Goal: Information Seeking & Learning: Learn about a topic

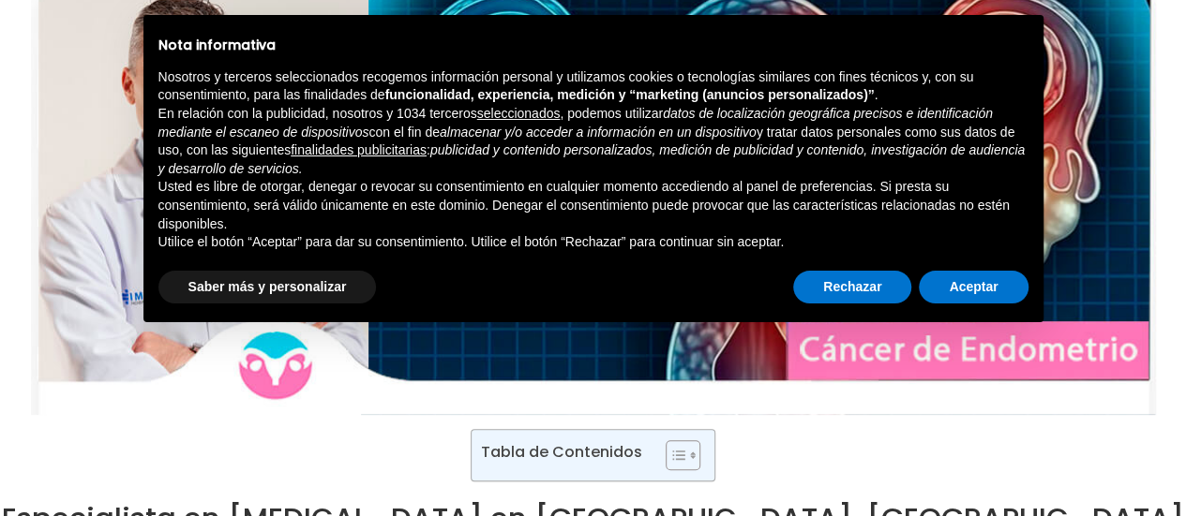
scroll to position [187, 0]
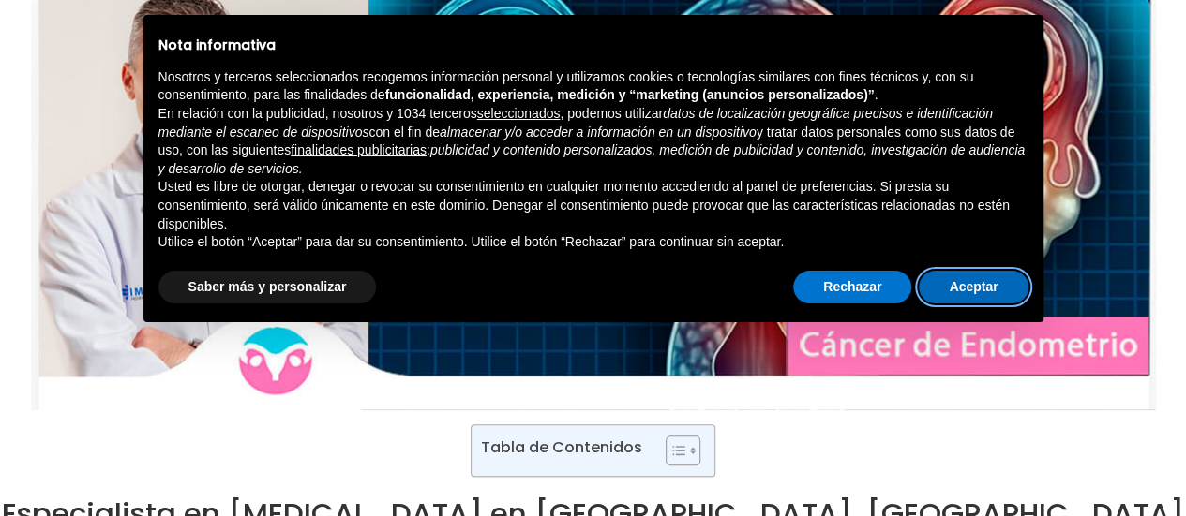
click at [968, 284] on button "Aceptar" at bounding box center [973, 288] width 109 height 34
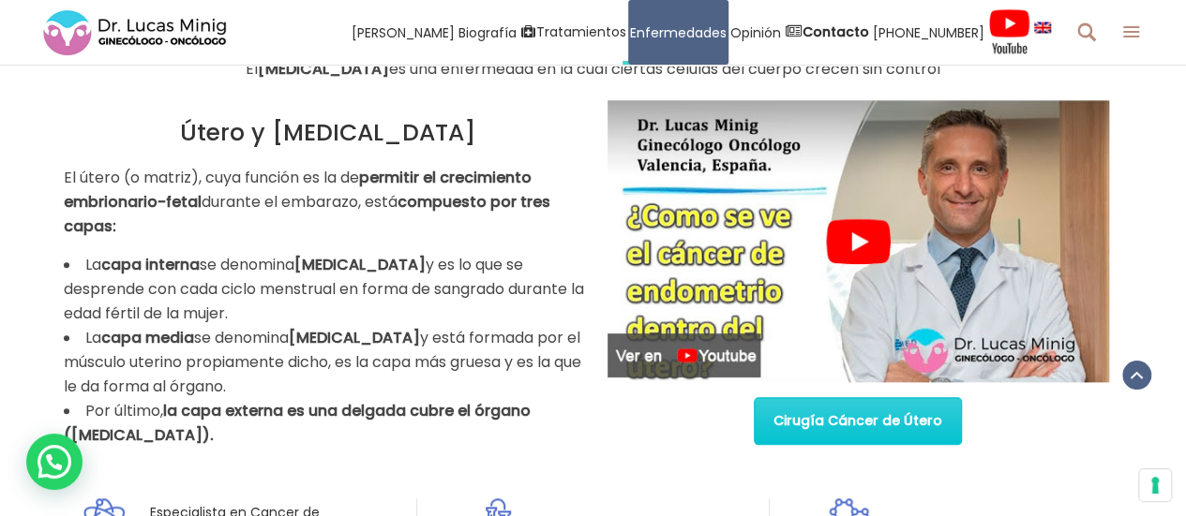
scroll to position [844, 0]
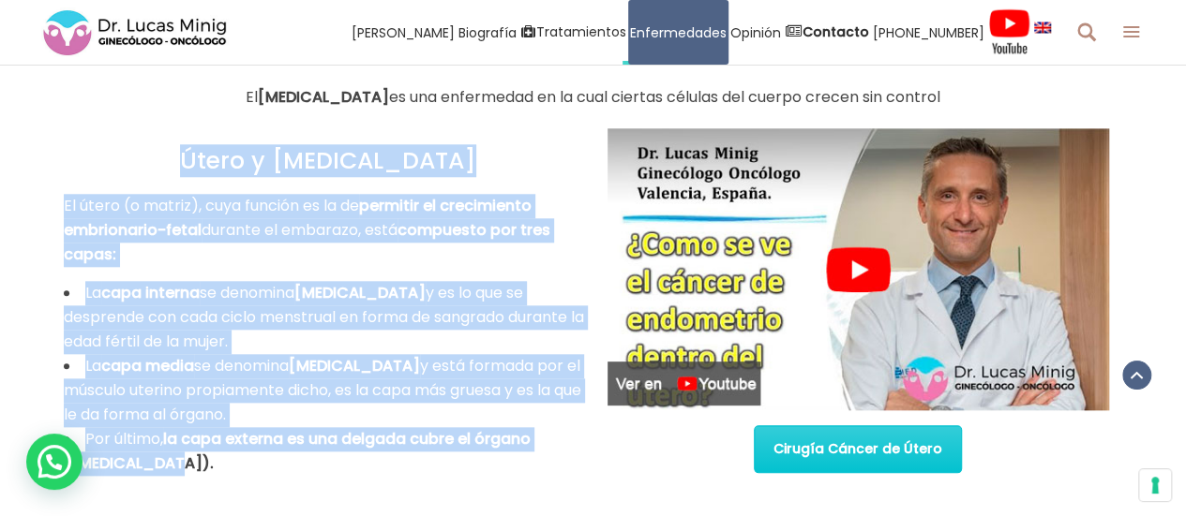
drag, startPoint x: 226, startPoint y: 158, endPoint x: 538, endPoint y: 454, distance: 429.7
click at [538, 454] on div "Útero y [MEDICAL_DATA] El útero (o matriz), cuya función es la de permitir el c…" at bounding box center [329, 302] width 530 height 348
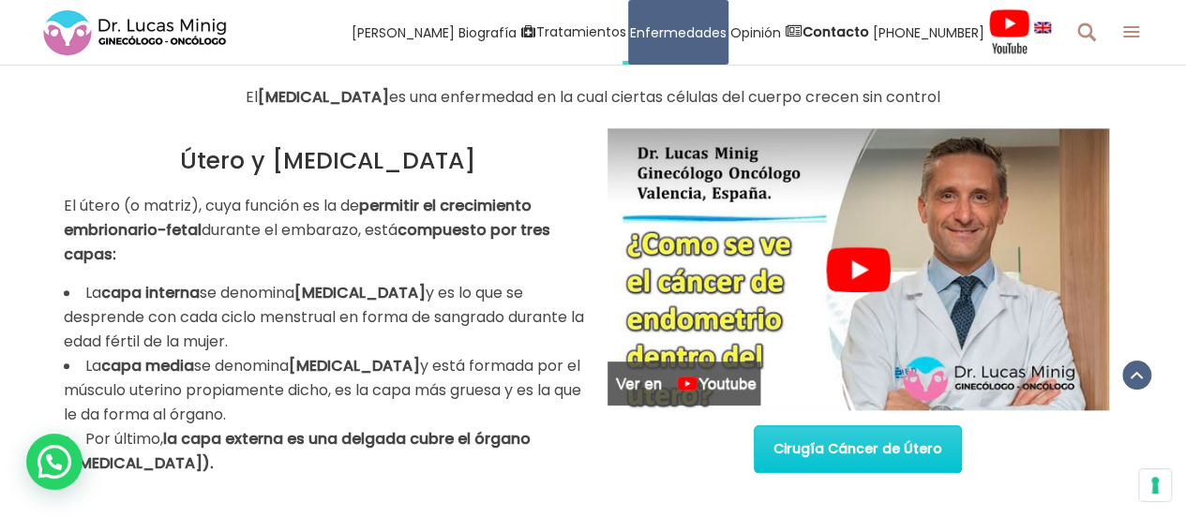
click at [604, 434] on div "Cirugía Cáncer de Útero" at bounding box center [858, 311] width 530 height 366
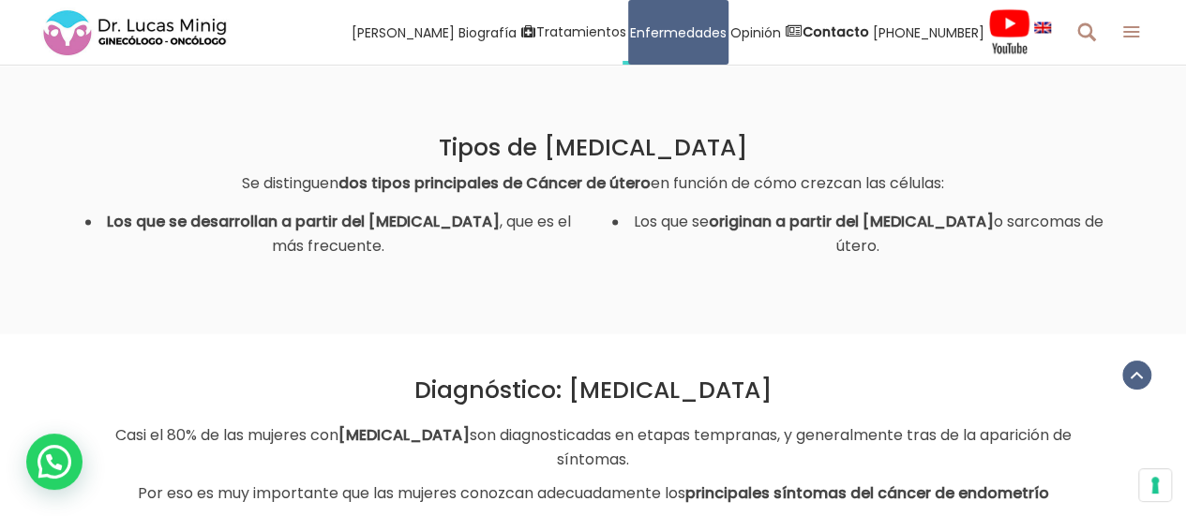
scroll to position [1500, 0]
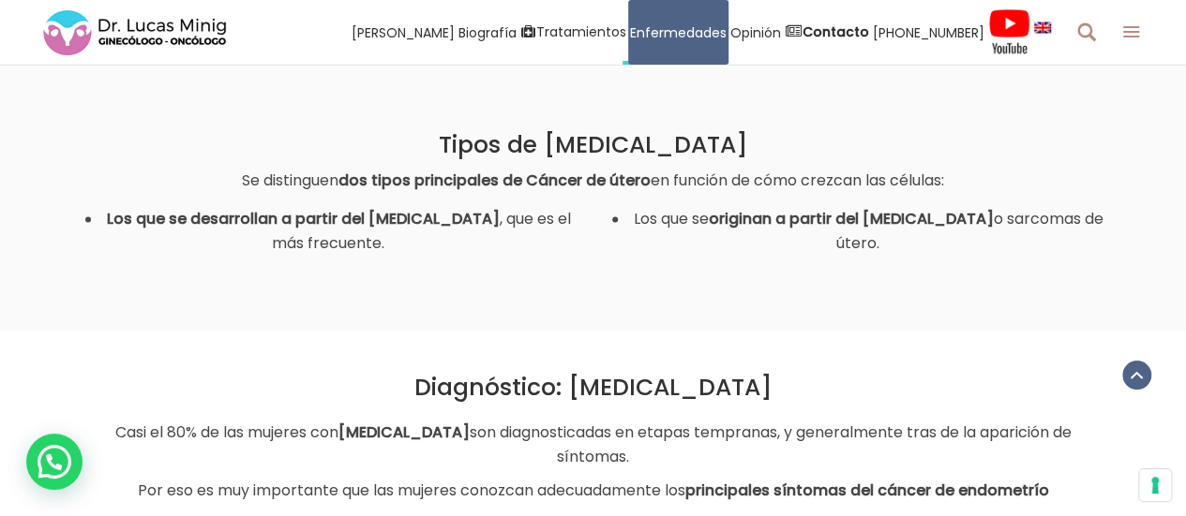
drag, startPoint x: 409, startPoint y: 136, endPoint x: 1151, endPoint y: 250, distance: 751.1
click at [1151, 250] on div "Tipos de [MEDICAL_DATA] Se distinguen dos tipos principales de Cáncer de útero …" at bounding box center [593, 183] width 1186 height 293
copy div "Tipos de [MEDICAL_DATA] Se distinguen dos tipos principales de Cáncer de útero …"
click at [653, 337] on div "Diagnóstico: [MEDICAL_DATA] Casi el 80% de las mujeres con [MEDICAL_DATA] son d…" at bounding box center [593, 428] width 1059 height 195
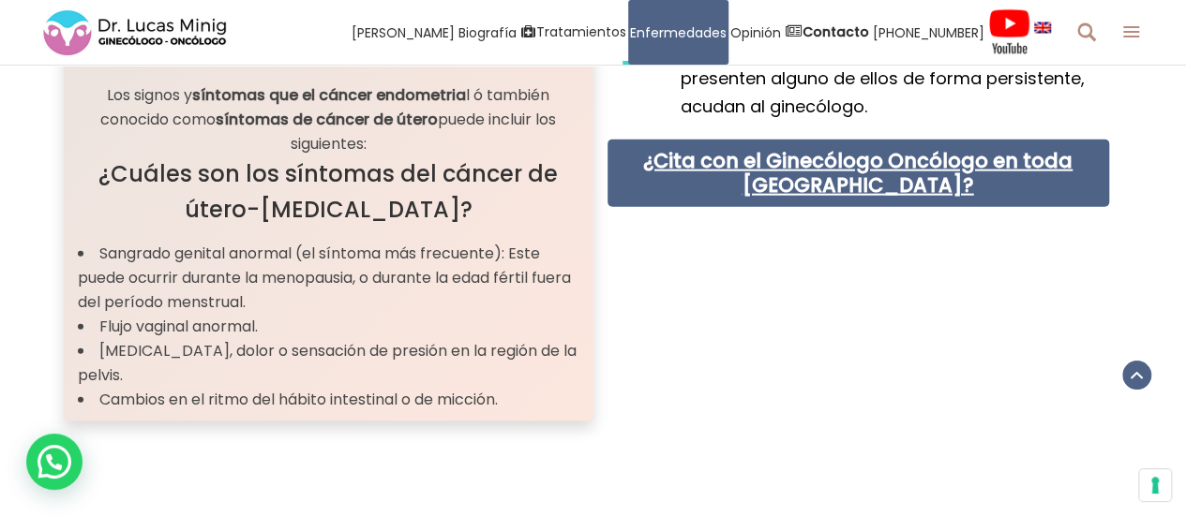
scroll to position [2156, 0]
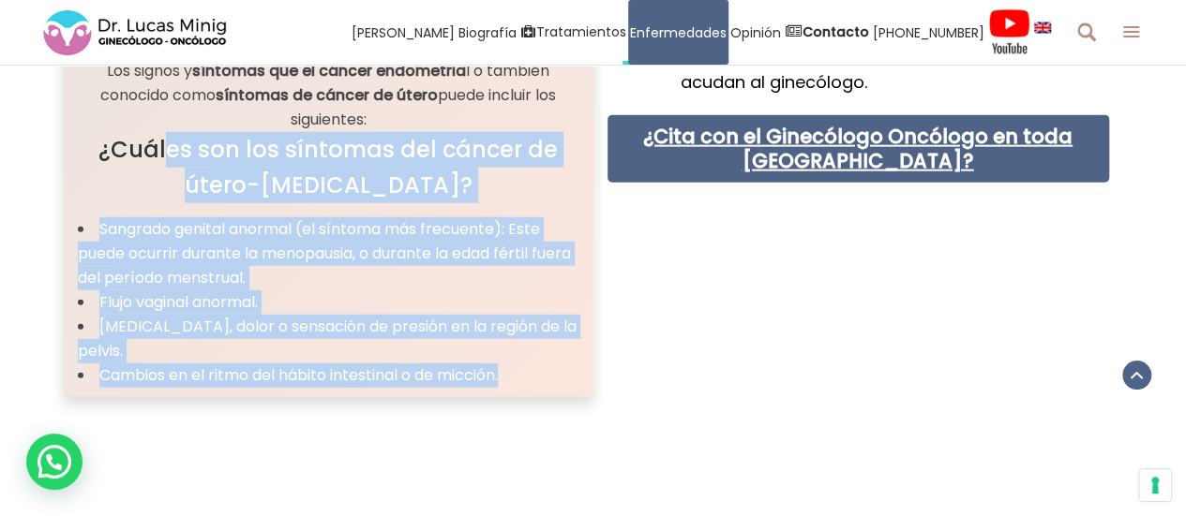
drag, startPoint x: 109, startPoint y: 147, endPoint x: 524, endPoint y: 374, distance: 473.2
click at [524, 374] on div "Sintomas del [MEDICAL_DATA] Los signos y síntomas que el cáncer endometria l ó …" at bounding box center [328, 200] width 501 height 376
copy div "¿Cuáles son los síntomas del cáncer de útero-[MEDICAL_DATA]? Sangrado genital a…"
click at [700, 338] on div "Sintomas del [MEDICAL_DATA] Los signos y síntomas que el cáncer endometria l ó …" at bounding box center [593, 156] width 1059 height 572
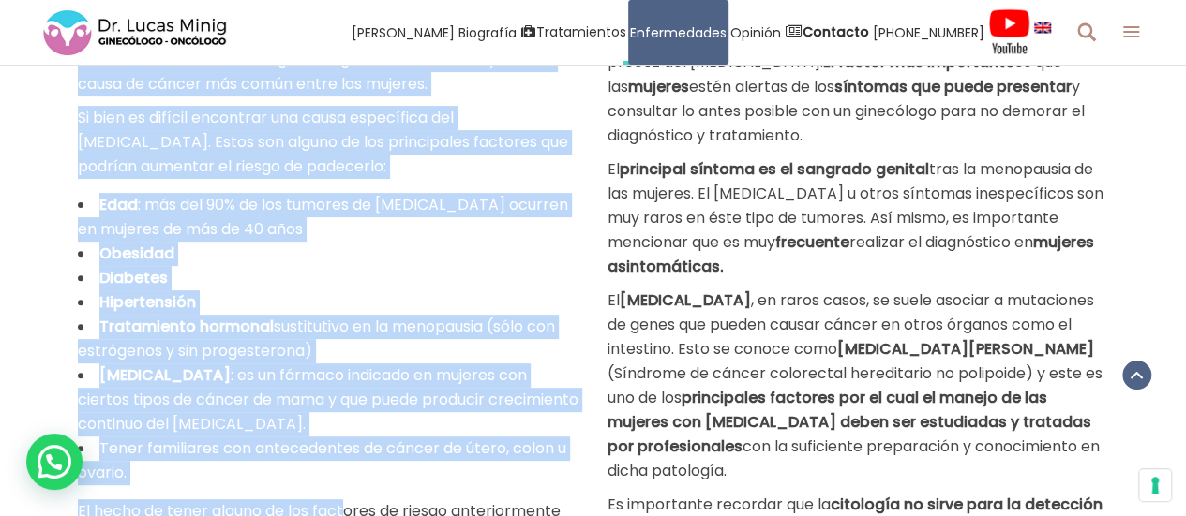
scroll to position [3784, 0]
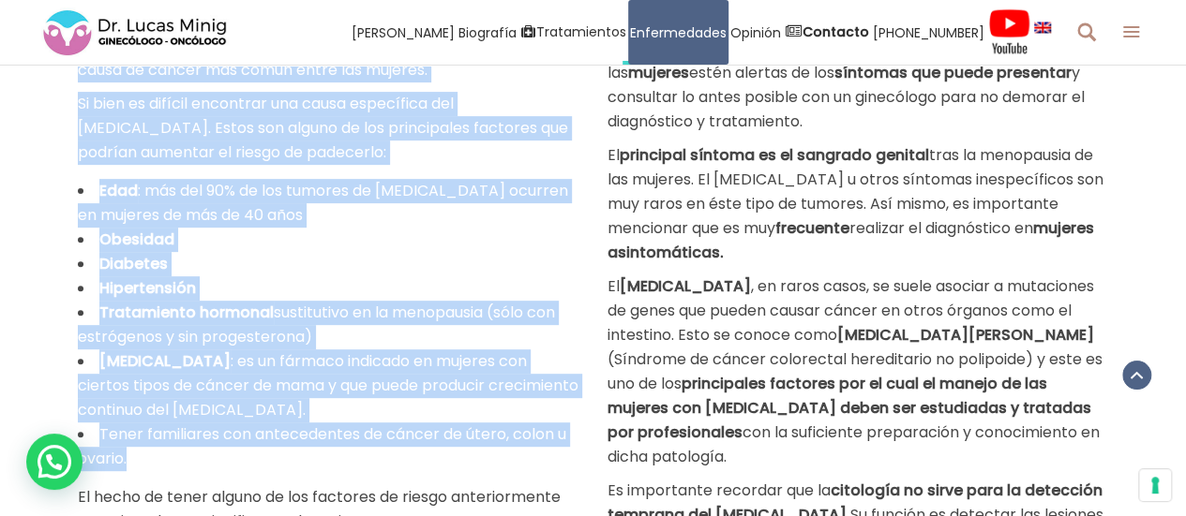
drag, startPoint x: 87, startPoint y: 130, endPoint x: 340, endPoint y: 449, distance: 407.0
click at [340, 449] on div "¿Cuáles son los factores de riesgo para el desarrollo del [MEDICAL_DATA]? La ma…" at bounding box center [328, 239] width 501 height 688
copy div "¿Cuáles son los factores de riesgo para el desarrollo del [MEDICAL_DATA]? La ma…"
click at [536, 262] on li "Diabetes" at bounding box center [328, 264] width 501 height 24
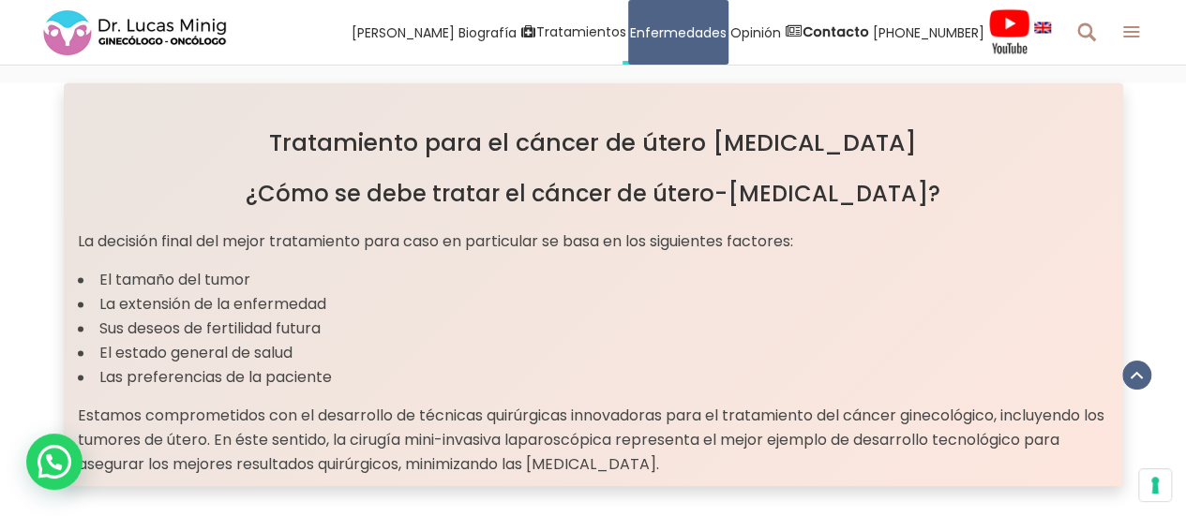
scroll to position [4909, 0]
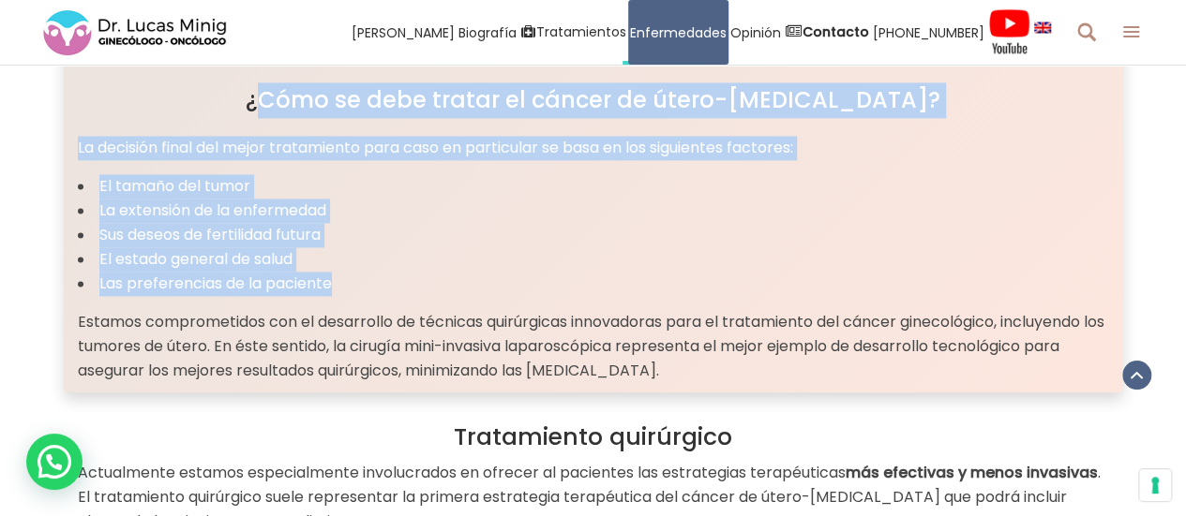
drag, startPoint x: 291, startPoint y: 102, endPoint x: 829, endPoint y: 277, distance: 565.6
click at [829, 277] on div "¿Cómo se debe tratar el cáncer de útero-[MEDICAL_DATA]? La decisión final del m…" at bounding box center [593, 233] width 1031 height 302
copy div "Cómo se debe tratar el cáncer de útero-[MEDICAL_DATA]? La decisión final del me…"
click at [551, 252] on li "El estado general de salud" at bounding box center [593, 259] width 1031 height 24
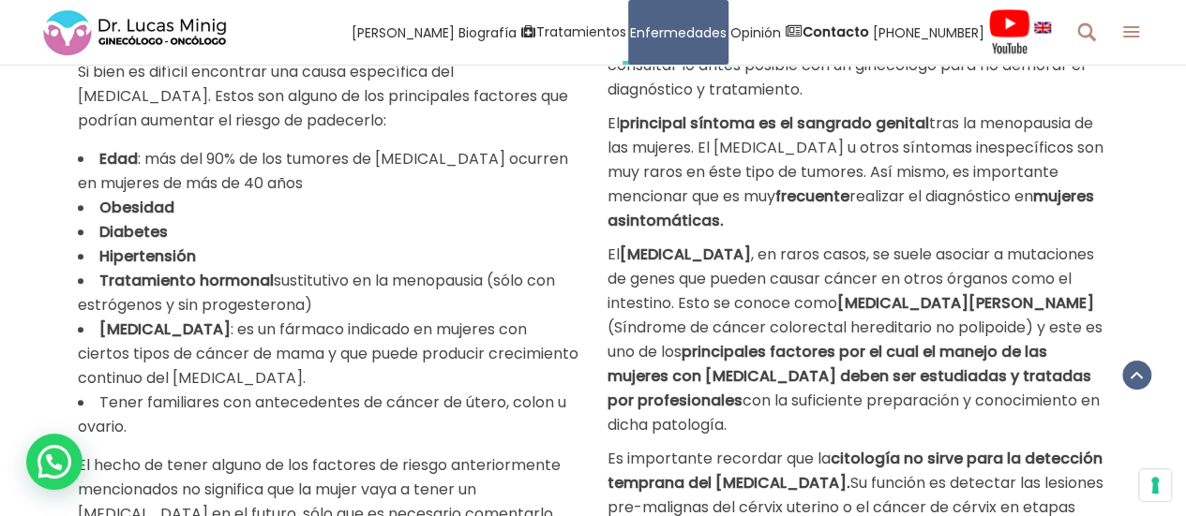
scroll to position [3784, 0]
